Goal: Information Seeking & Learning: Find specific fact

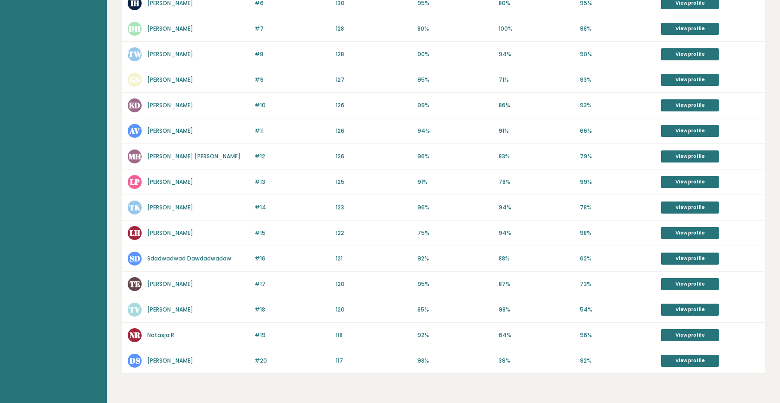
scroll to position [286, 0]
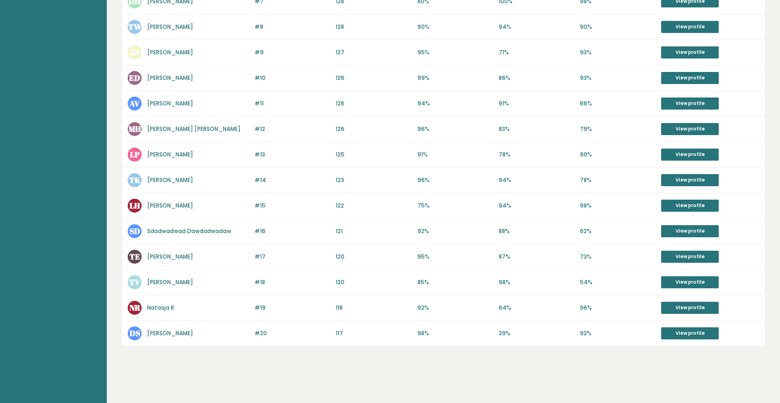
click at [674, 337] on div "#20 DS [PERSON_NAME] Sex 118 #20 117 98% 39% 92% View profile" at bounding box center [443, 333] width 642 height 25
click at [674, 333] on link "View profile" at bounding box center [690, 333] width 58 height 12
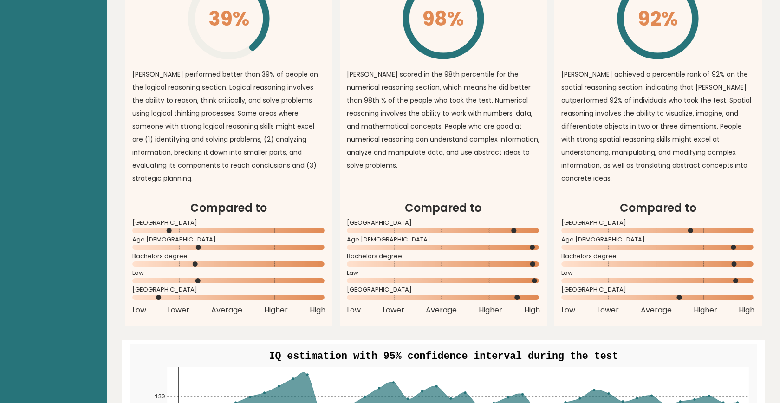
scroll to position [673, 0]
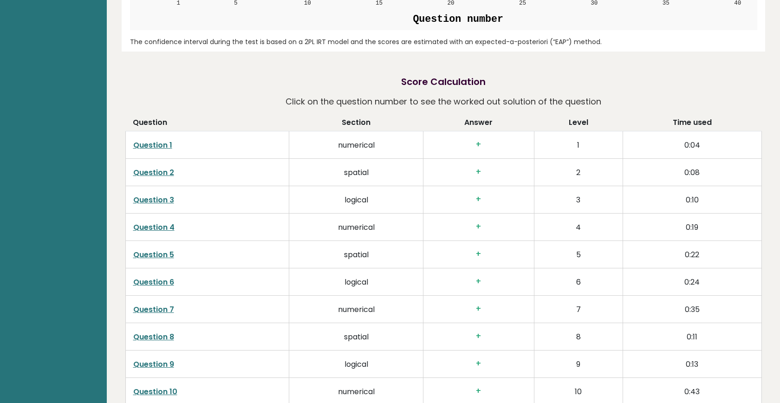
scroll to position [1319, 0]
click at [481, 276] on h3 "+" at bounding box center [479, 281] width 96 height 10
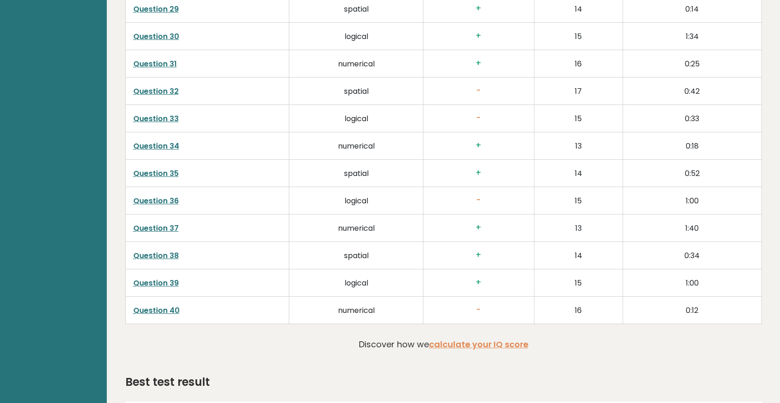
scroll to position [2247, 0]
